Goal: Find contact information: Obtain details needed to contact an individual or organization

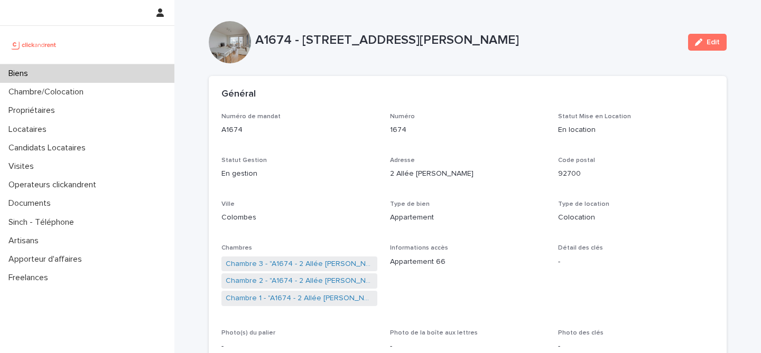
click at [45, 132] on p "Locataires" at bounding box center [29, 130] width 51 height 10
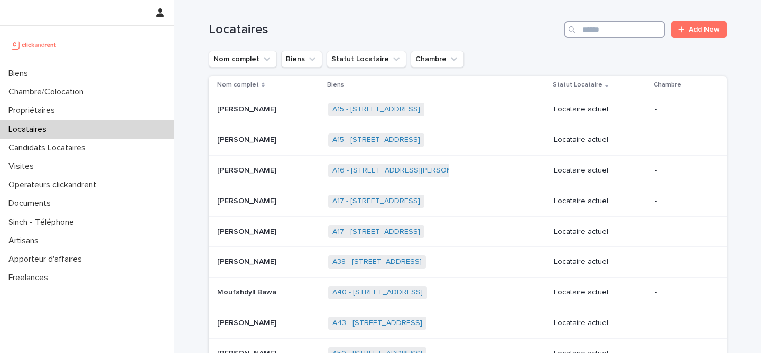
click at [614, 34] on input "Search" at bounding box center [614, 29] width 100 height 17
type input "*****"
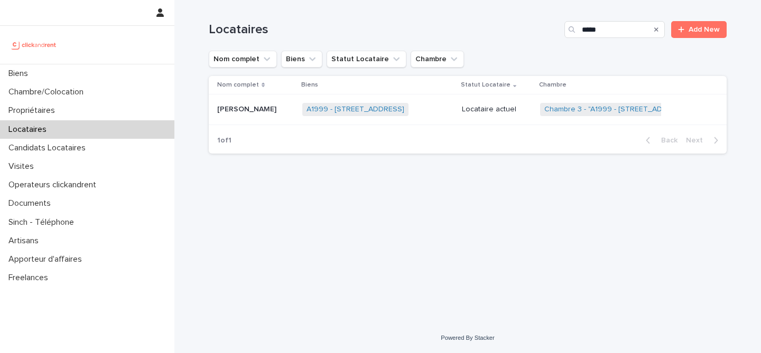
click at [254, 112] on p "[PERSON_NAME]" at bounding box center [247, 108] width 61 height 11
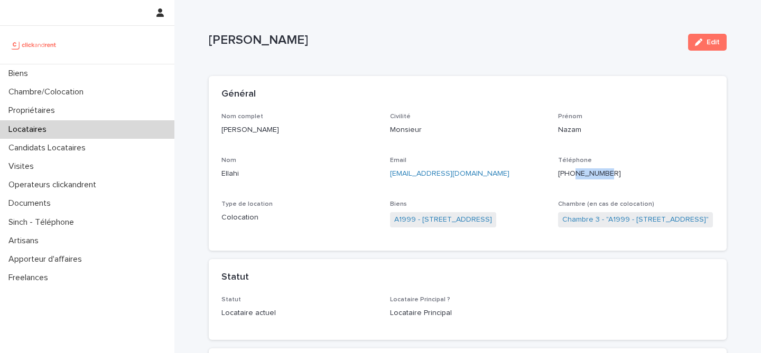
drag, startPoint x: 573, startPoint y: 175, endPoint x: 611, endPoint y: 177, distance: 38.1
click at [611, 177] on p "[PHONE_NUMBER]" at bounding box center [636, 173] width 156 height 11
drag, startPoint x: 609, startPoint y: 176, endPoint x: 569, endPoint y: 174, distance: 39.7
click at [569, 174] on p "[PHONE_NUMBER]" at bounding box center [636, 173] width 156 height 11
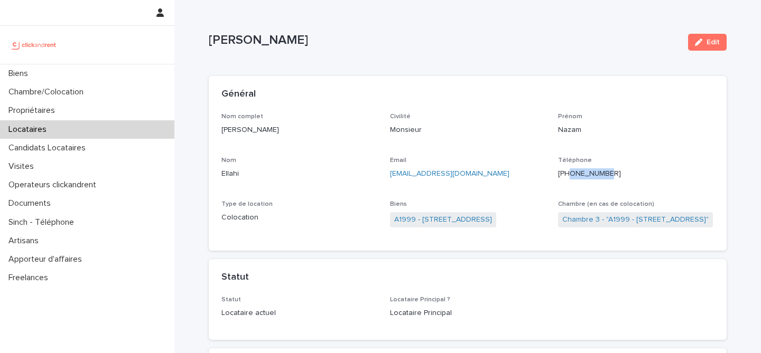
click at [595, 183] on div "Téléphone [PHONE_NUMBER]" at bounding box center [636, 172] width 156 height 31
